Goal: Information Seeking & Learning: Learn about a topic

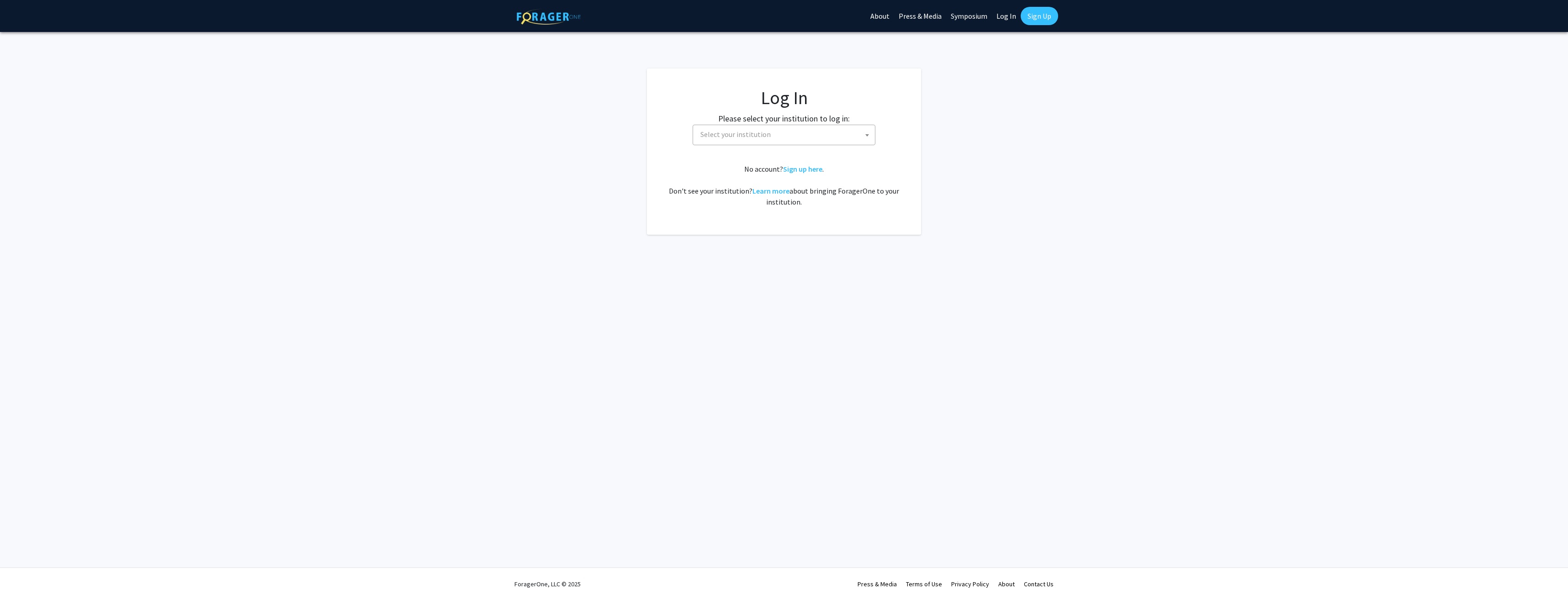
click at [1003, 17] on link "Log In" at bounding box center [1006, 16] width 29 height 32
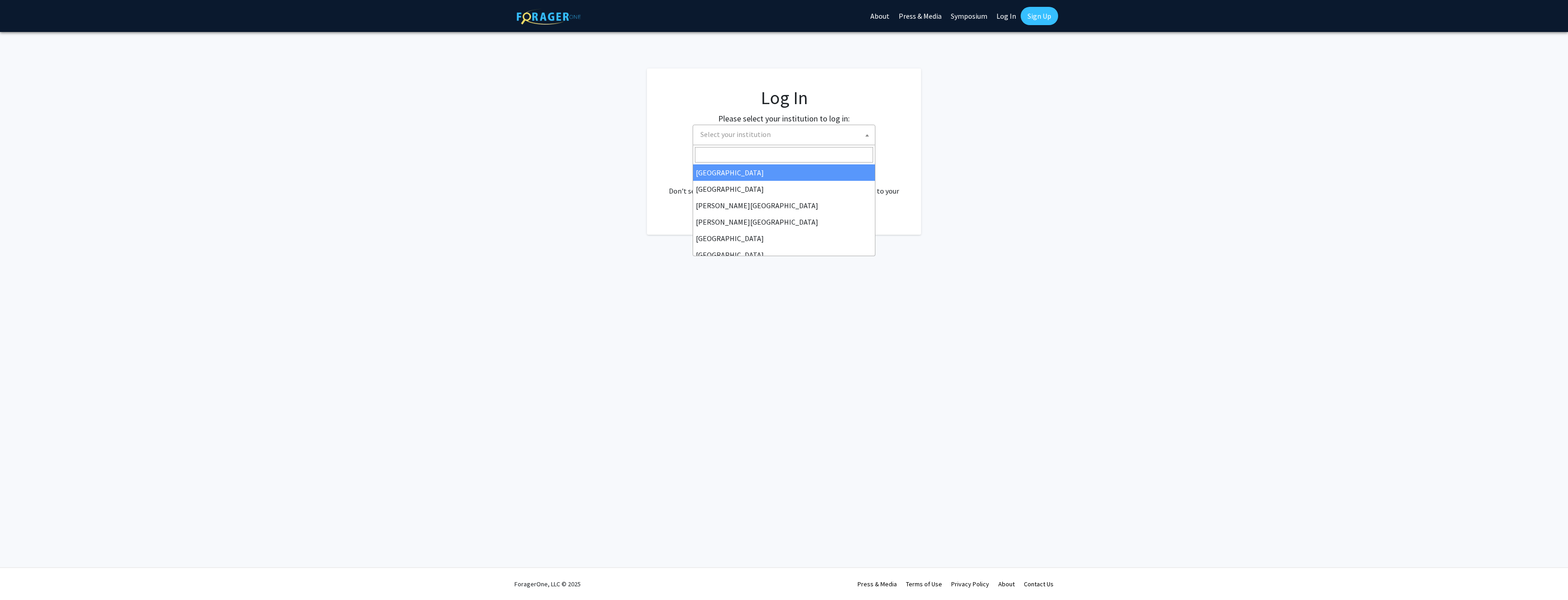
click at [865, 133] on span at bounding box center [867, 135] width 9 height 20
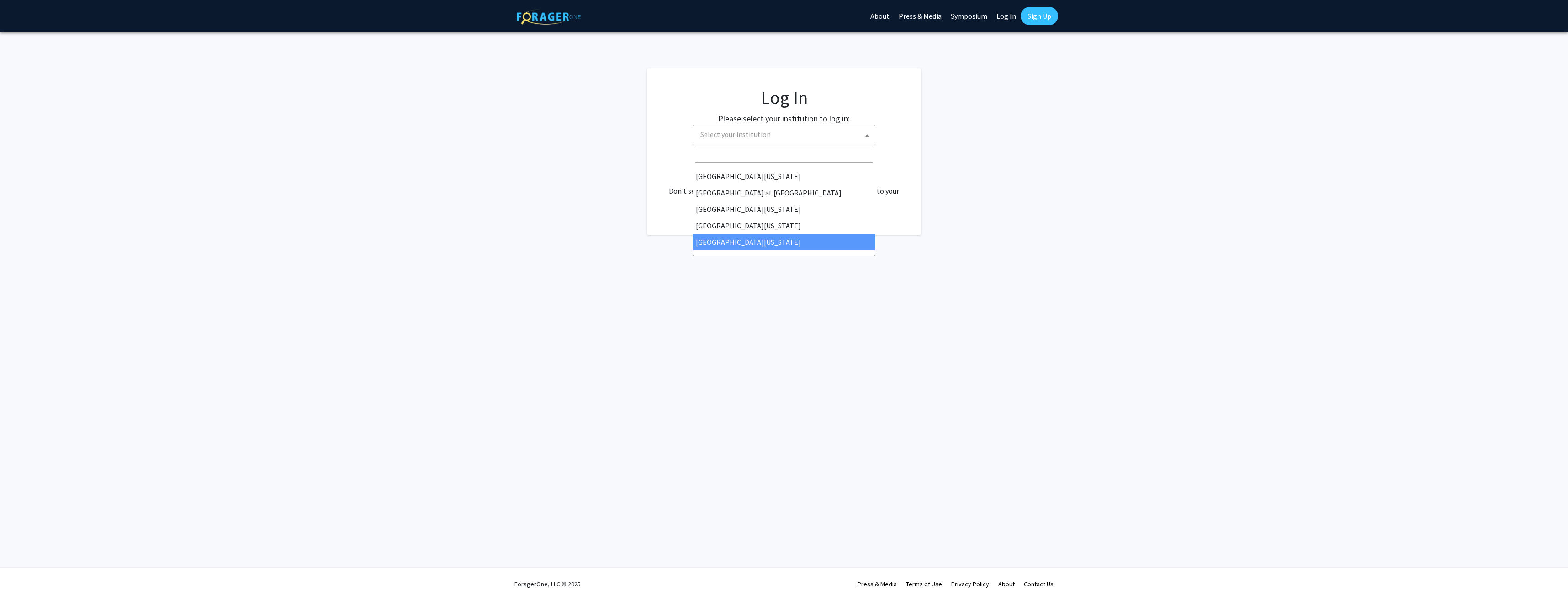
select select "33"
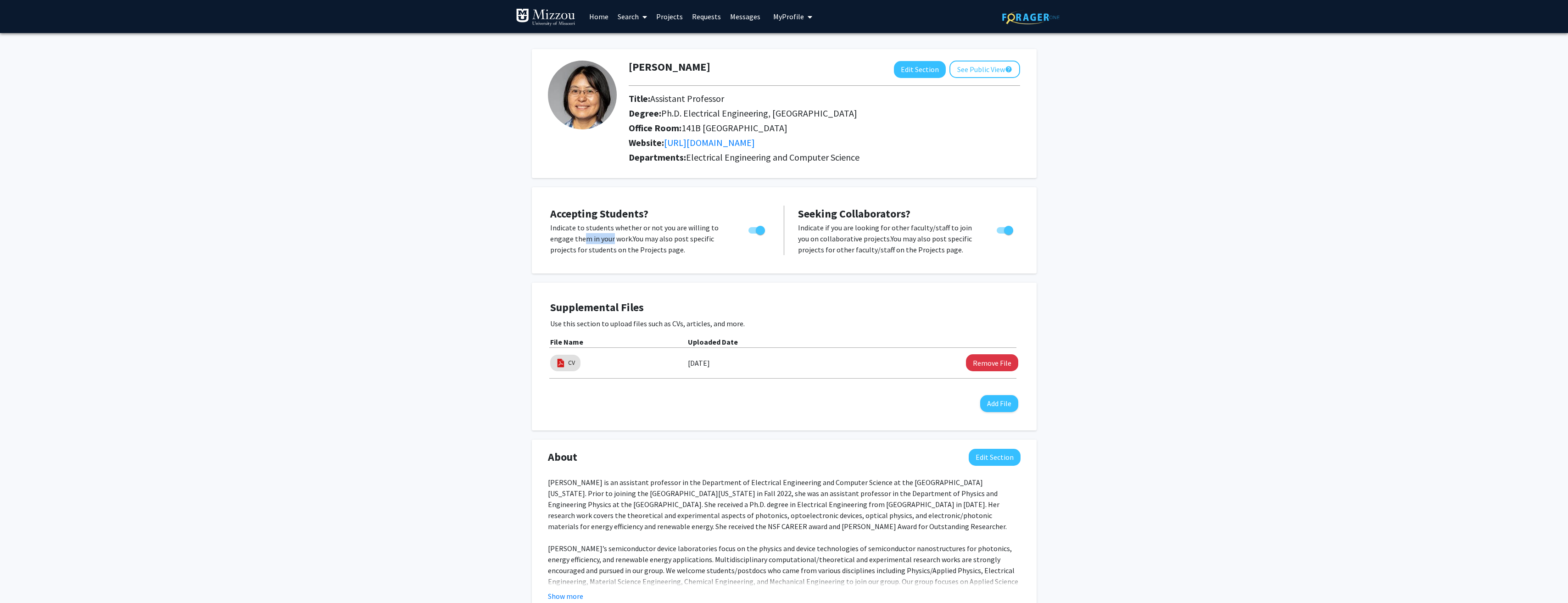
drag, startPoint x: 581, startPoint y: 239, endPoint x: 610, endPoint y: 238, distance: 29.0
click at [609, 238] on p "Indicate to students whether or not you are willing to engage them in your work…" at bounding box center [641, 238] width 181 height 33
drag, startPoint x: 610, startPoint y: 238, endPoint x: 633, endPoint y: 238, distance: 23.0
click at [633, 238] on p "Indicate to students whether or not you are willing to engage them in your work…" at bounding box center [641, 238] width 181 height 33
click at [643, 239] on p "Indicate to students whether or not you are willing to engage them in your work…" at bounding box center [641, 238] width 181 height 33
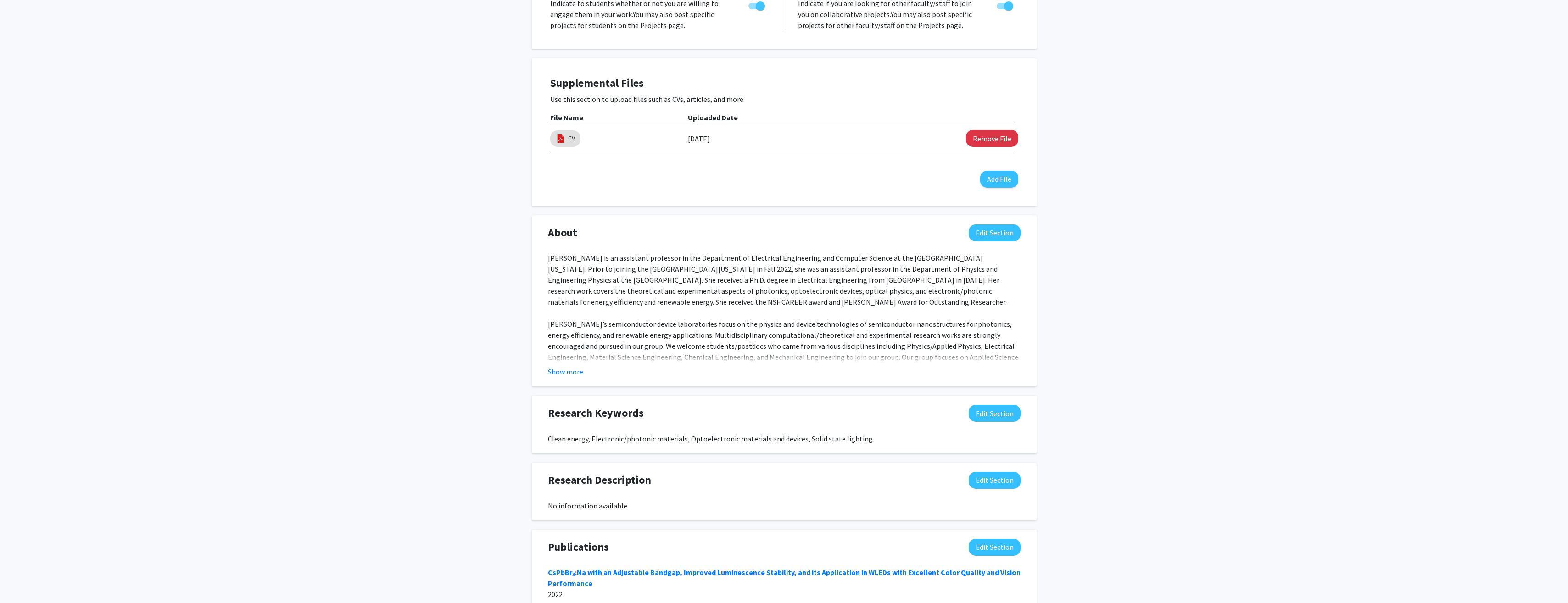
scroll to position [229, 0]
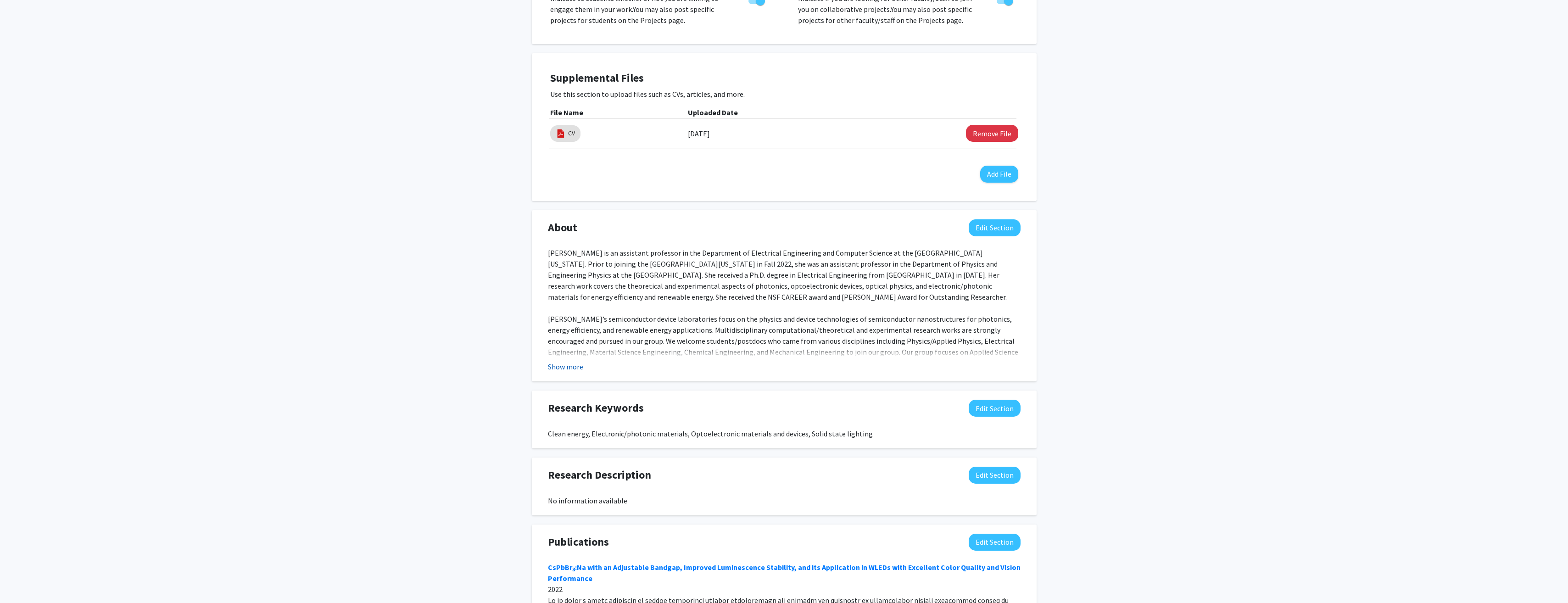
click at [568, 369] on button "Show more" at bounding box center [566, 367] width 36 height 11
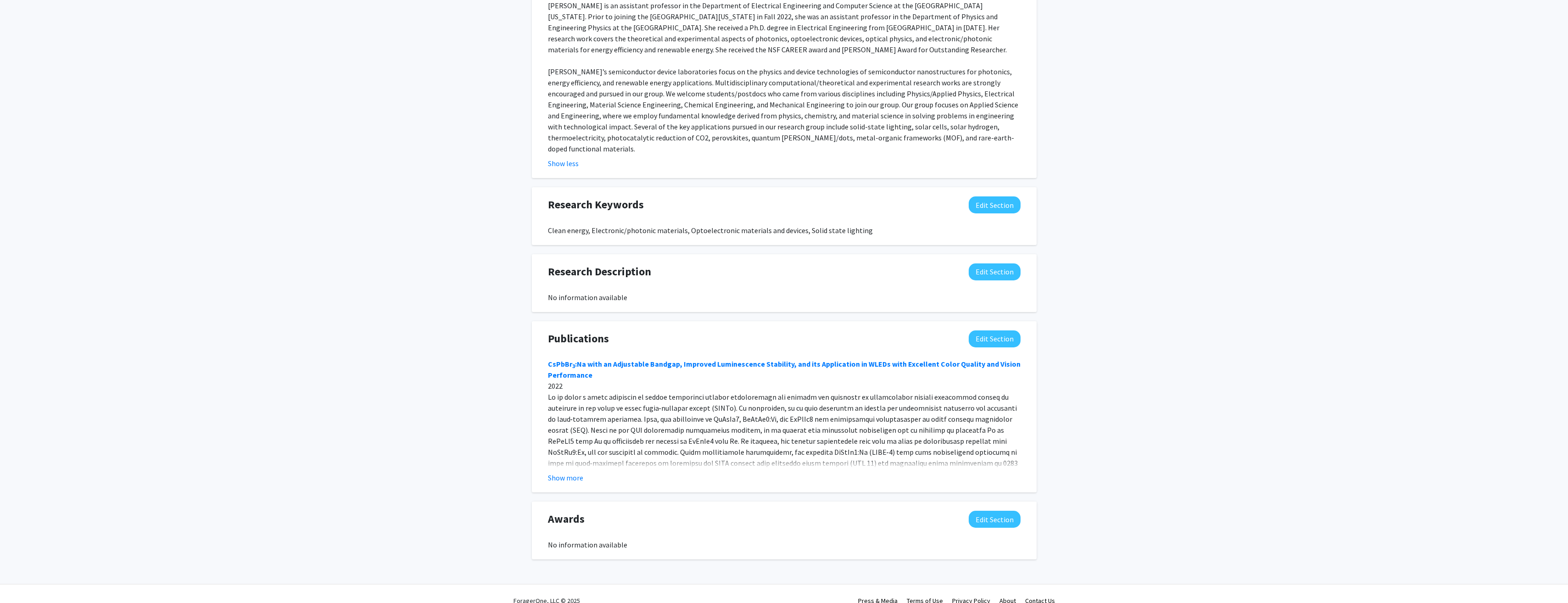
scroll to position [480, 0]
click at [572, 469] on button "Show more" at bounding box center [566, 474] width 36 height 11
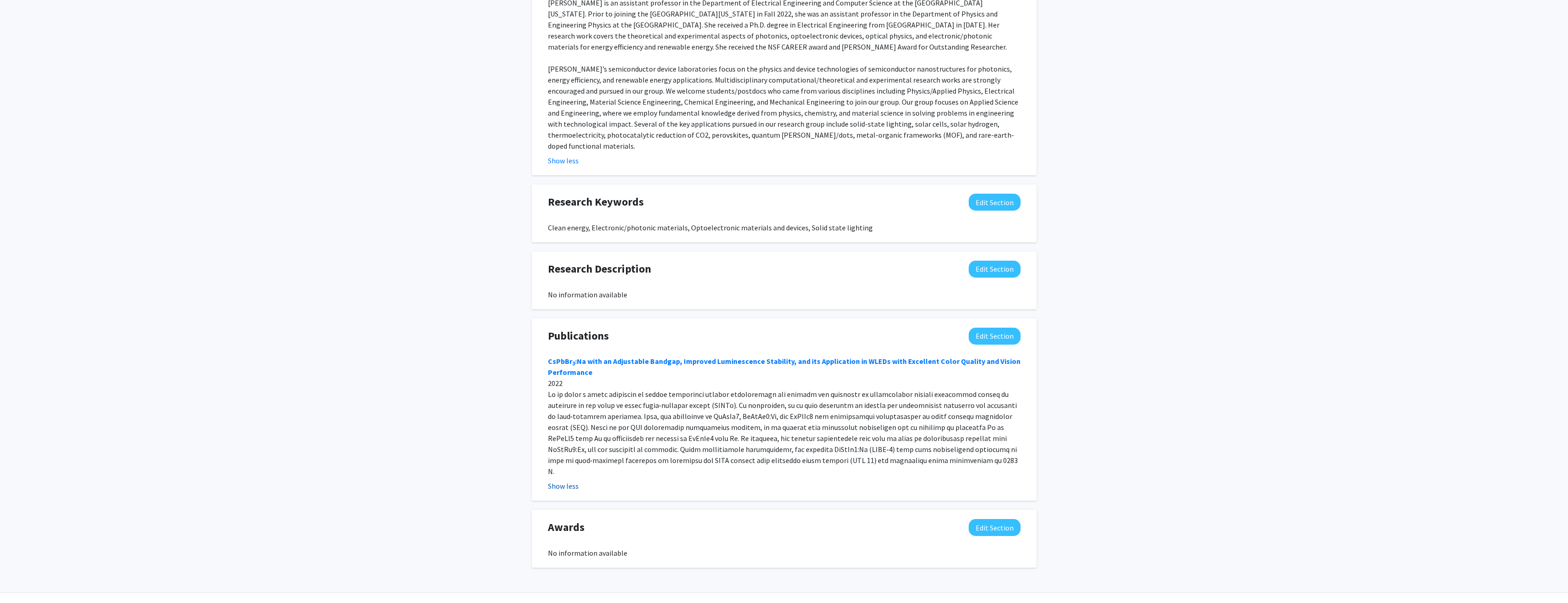
click at [555, 480] on button "Show less" at bounding box center [563, 486] width 31 height 11
click at [557, 469] on button "Show more" at bounding box center [566, 474] width 36 height 11
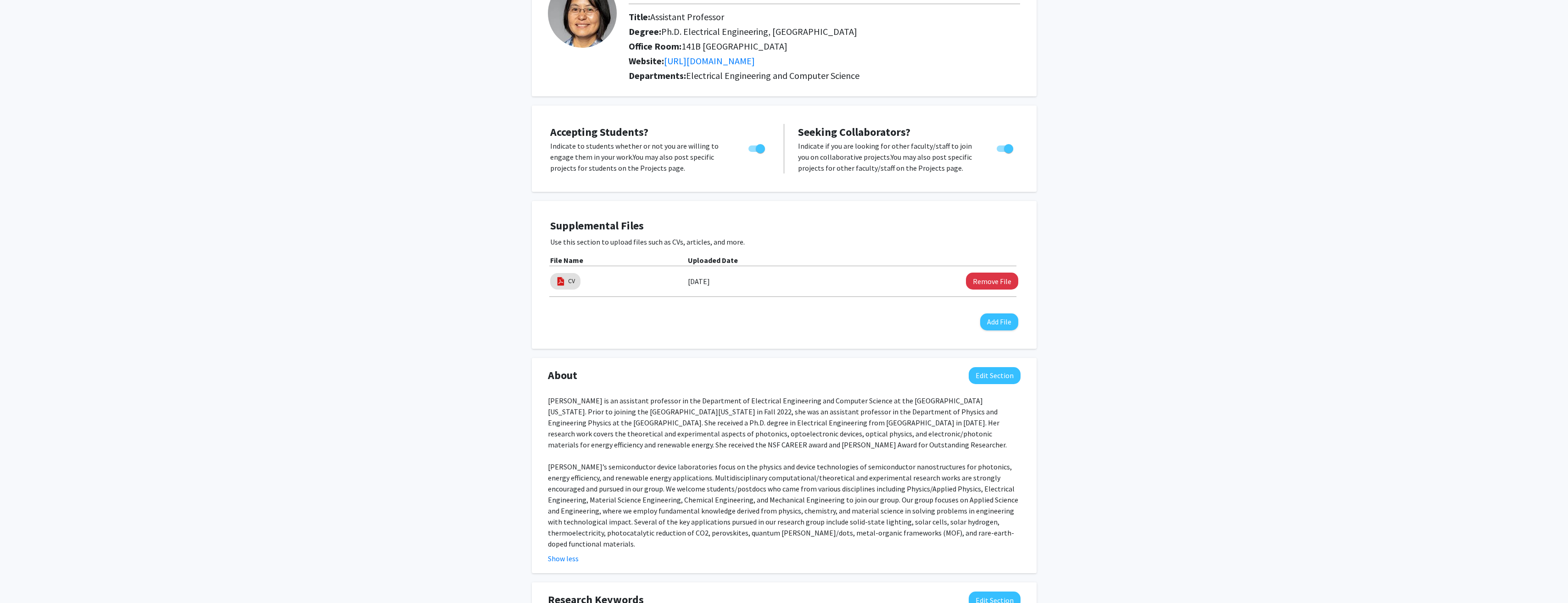
scroll to position [0, 0]
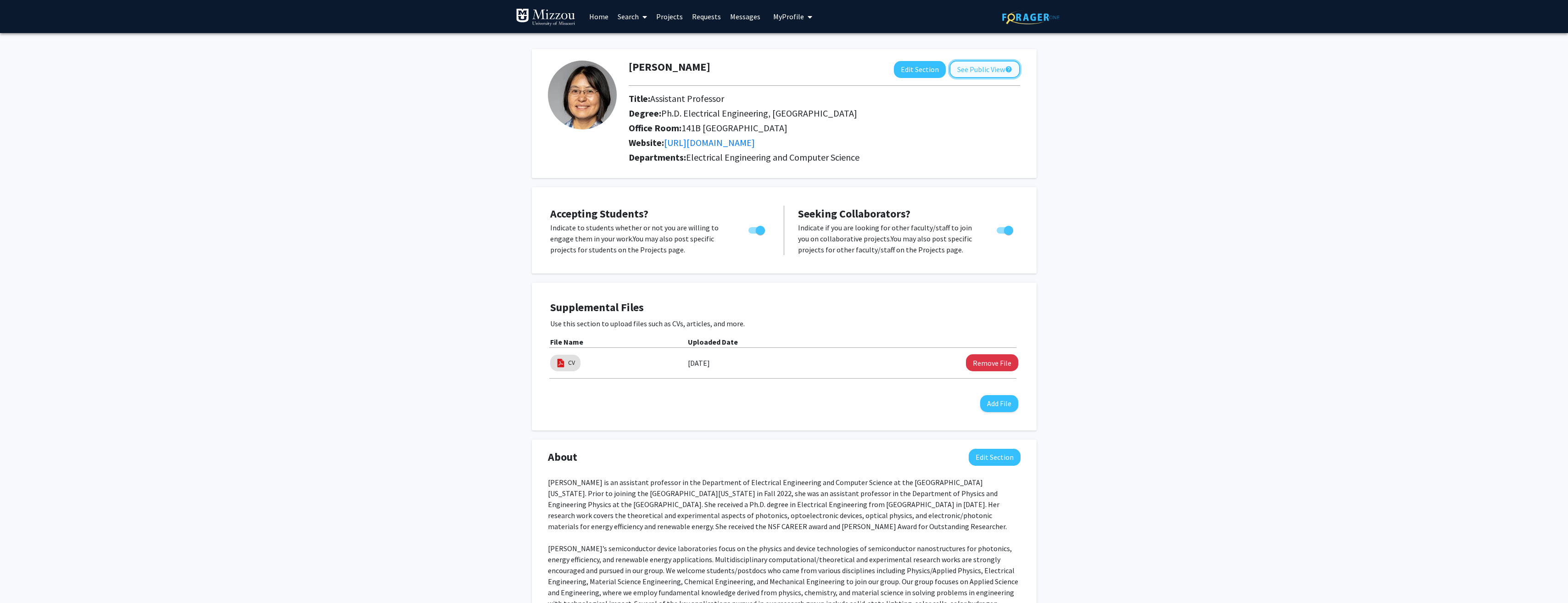
click at [983, 70] on button "See Public View help" at bounding box center [985, 69] width 71 height 18
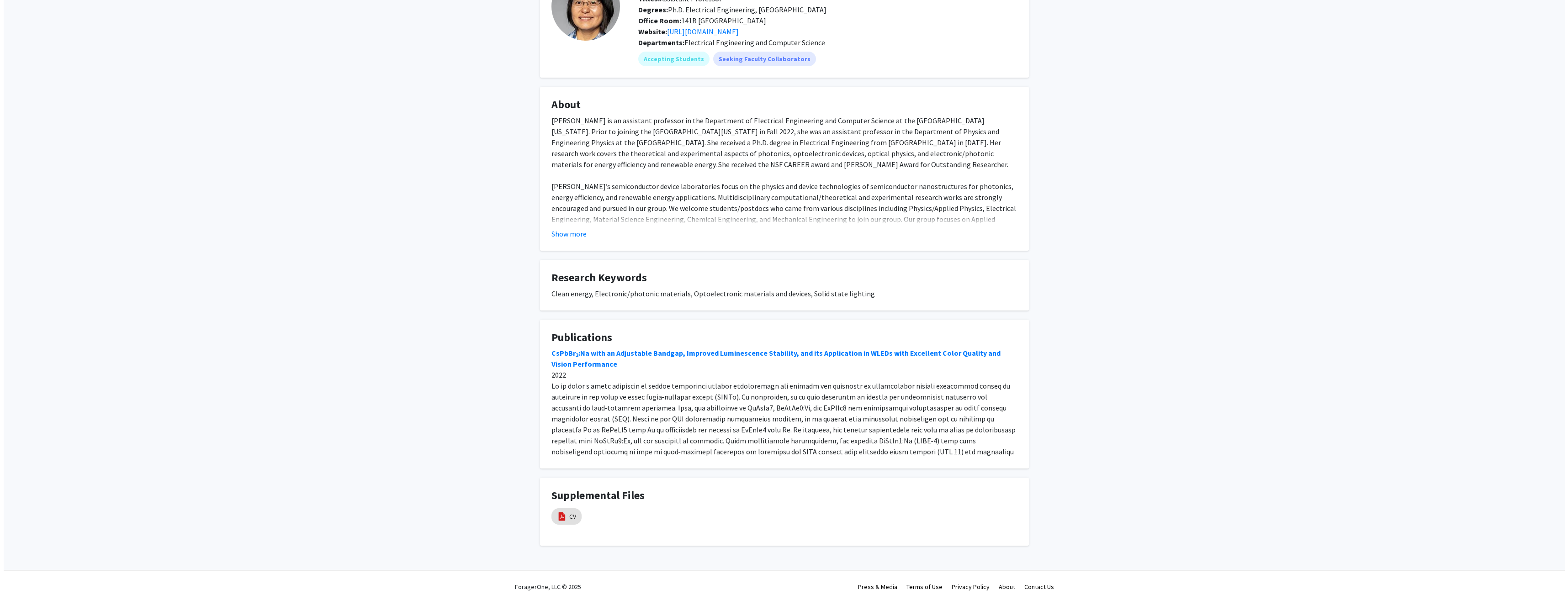
scroll to position [81, 0]
click at [562, 513] on img at bounding box center [558, 513] width 10 height 10
click at [561, 515] on img at bounding box center [558, 513] width 10 height 10
click at [571, 515] on link "CV" at bounding box center [569, 513] width 7 height 10
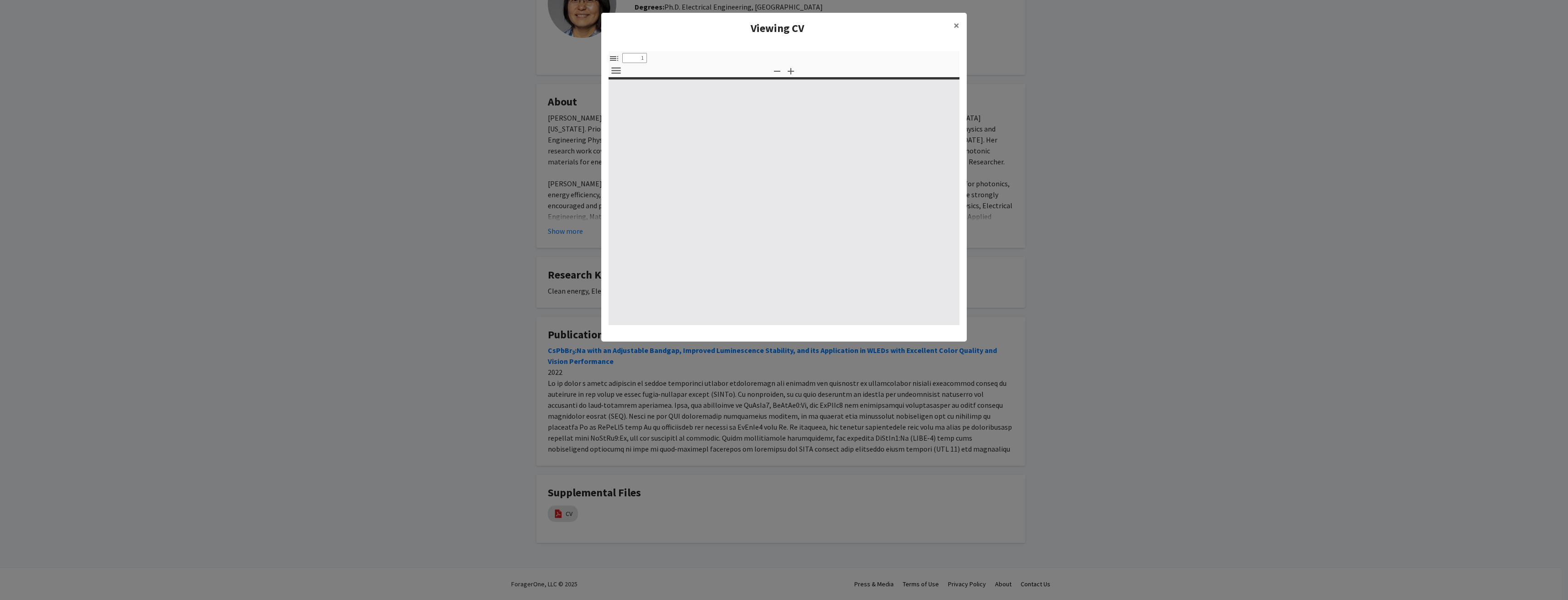
select select "custom"
type input "0"
select select "custom"
type input "1"
select select "auto"
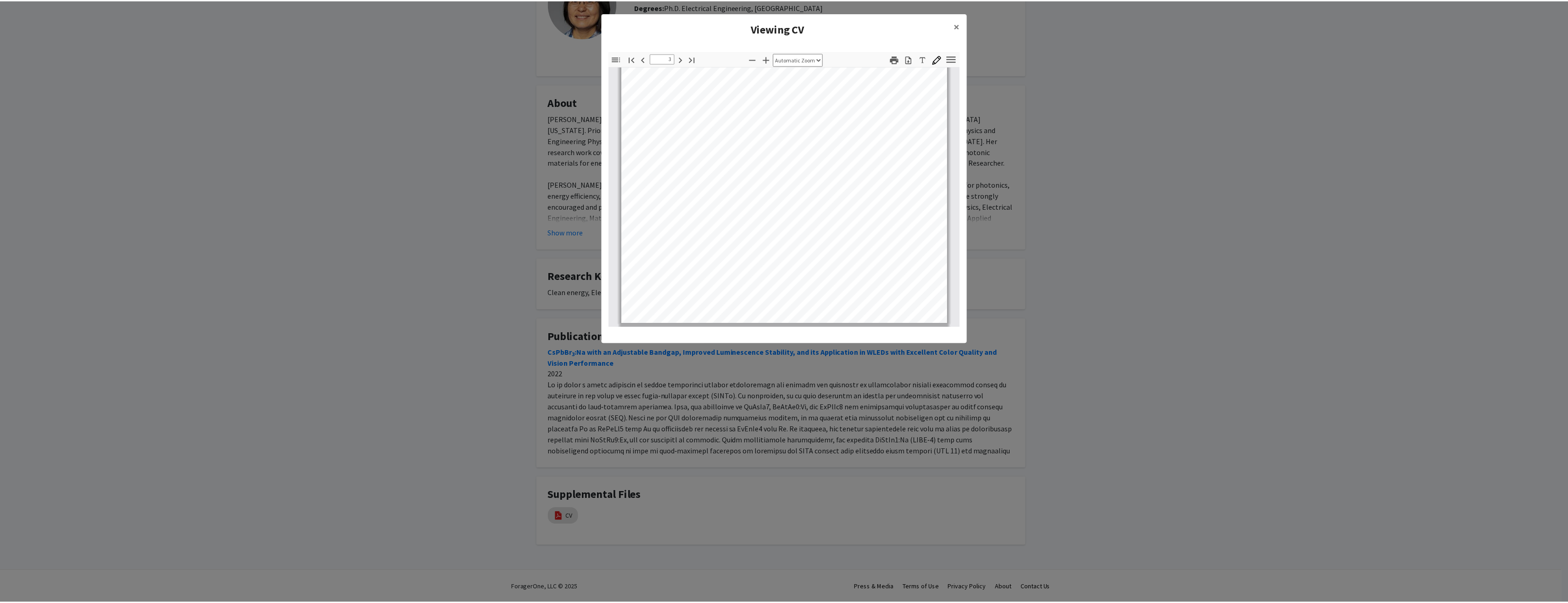
scroll to position [0, 0]
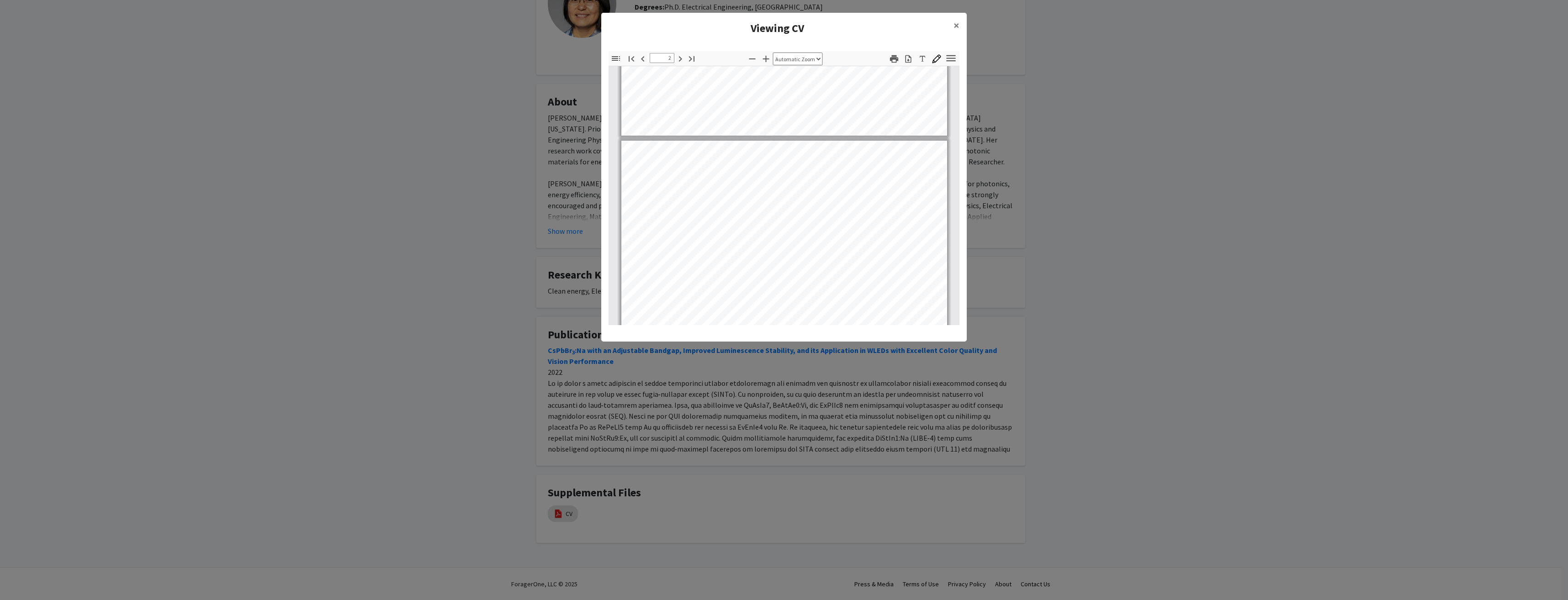
type input "1"
click at [956, 27] on span "×" at bounding box center [956, 26] width 6 height 14
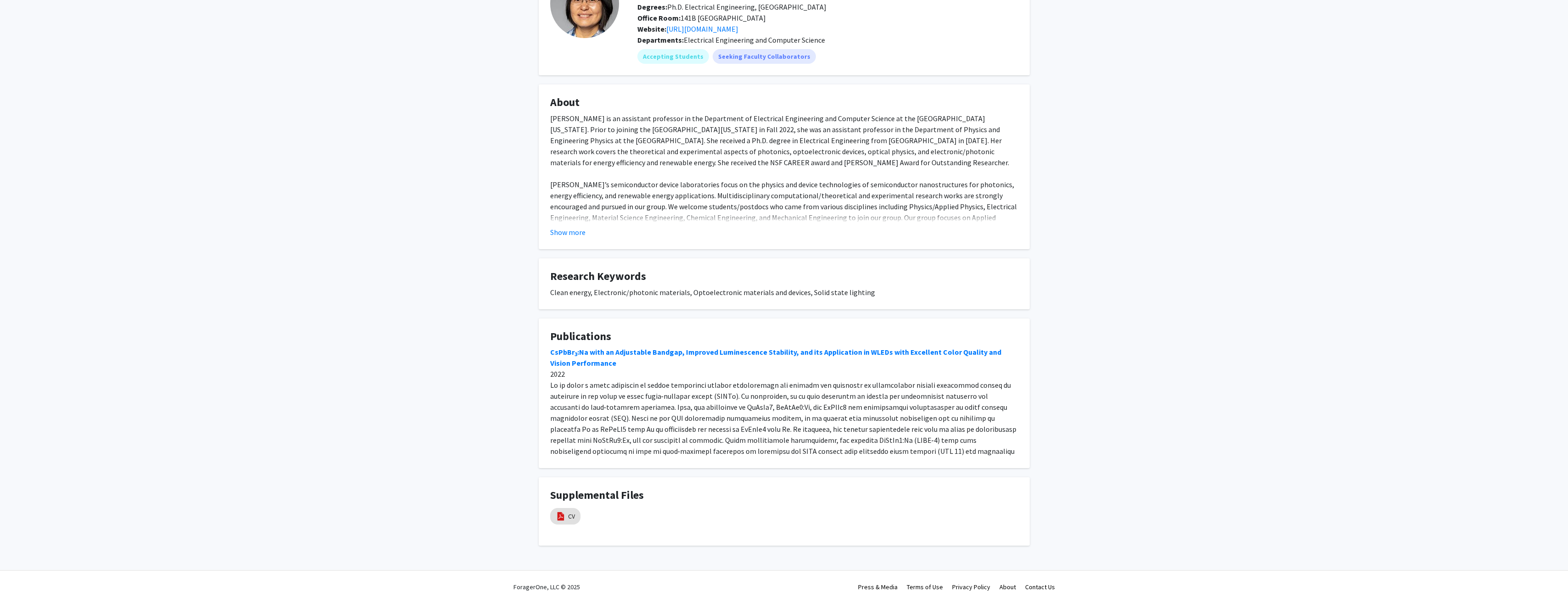
click at [1155, 190] on div "Peifen Zhu Return to Private View help Titles: Assistant Professor Degrees: Ph.…" at bounding box center [784, 263] width 1568 height 624
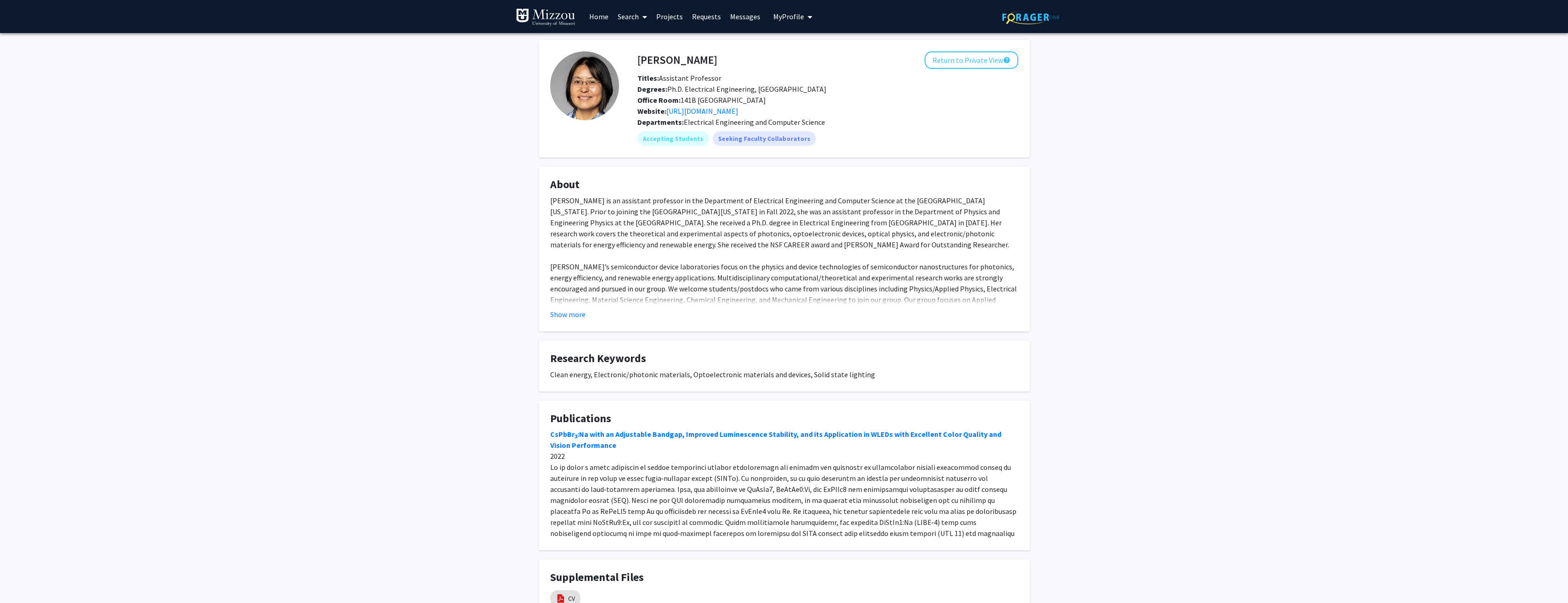
click at [594, 15] on link "Home" at bounding box center [599, 17] width 28 height 32
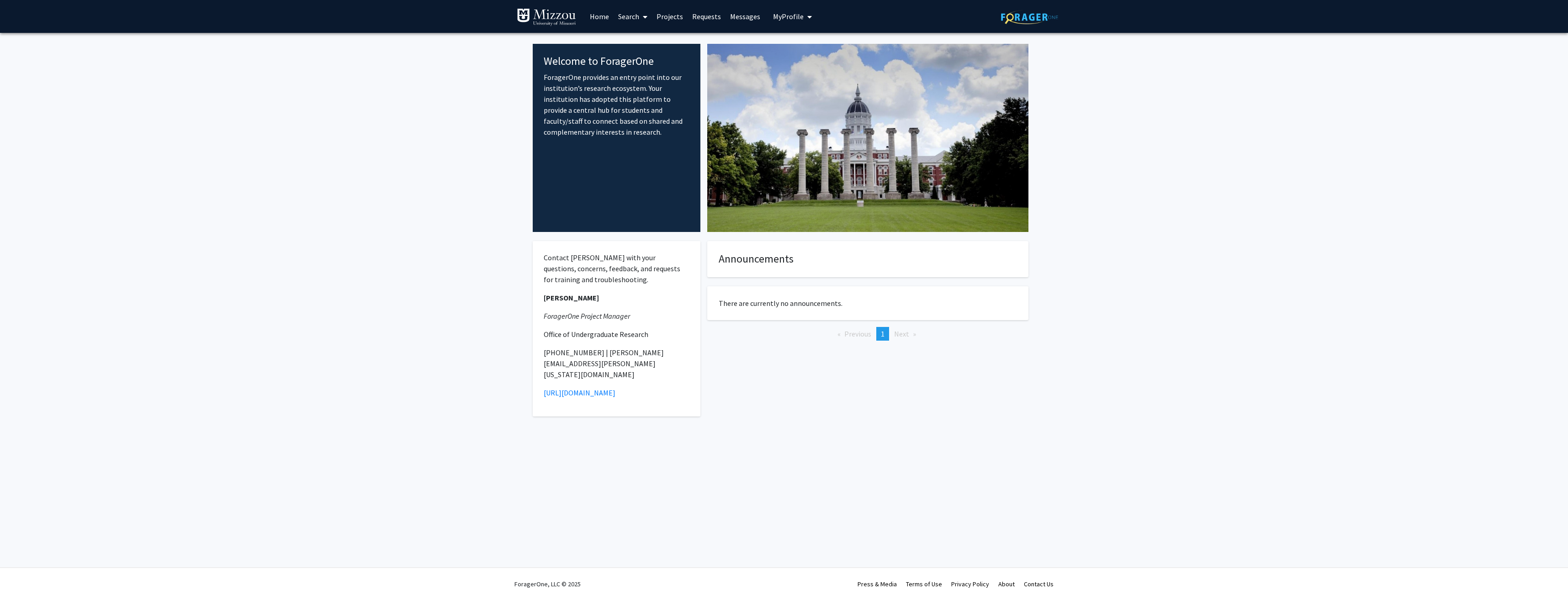
click at [1180, 142] on fg-internal-home-page "Welcome to ForagerOne ForagerOne provides an entry point into our institution’s…" at bounding box center [784, 240] width 1568 height 416
